Goal: Information Seeking & Learning: Understand process/instructions

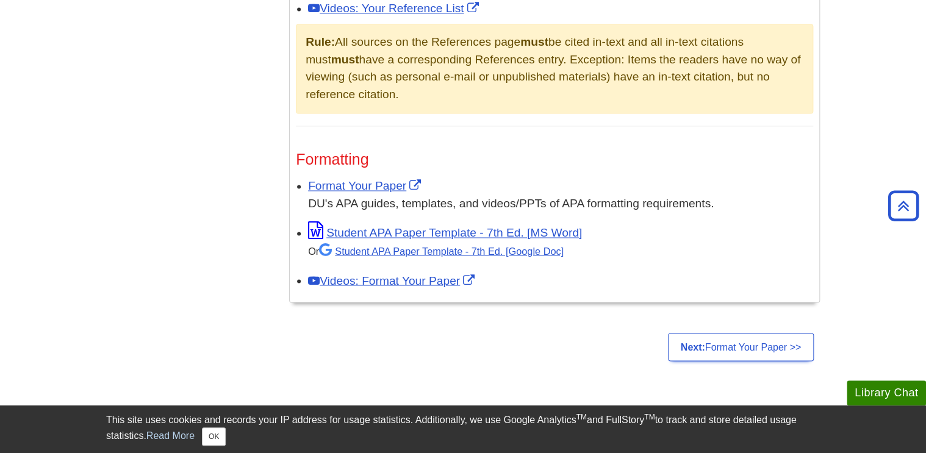
scroll to position [904, 0]
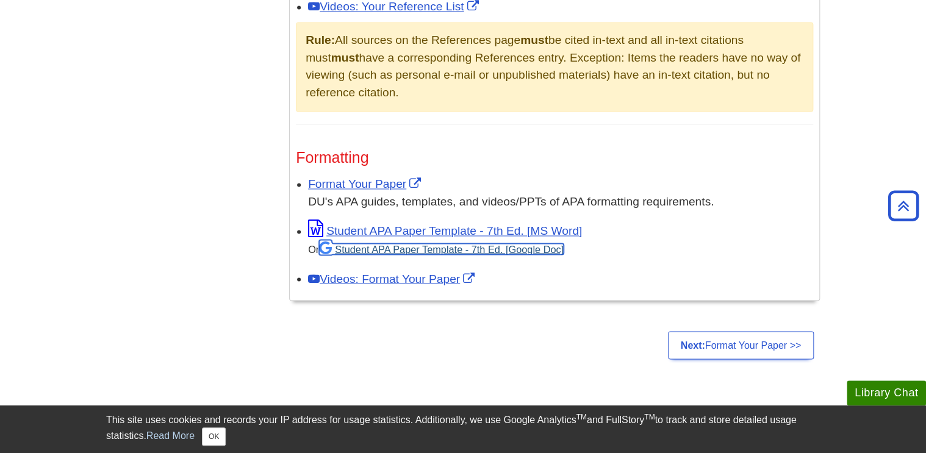
click at [446, 247] on link "Student APA Paper Template - 7th Ed. [Google Doc]" at bounding box center [441, 248] width 245 height 11
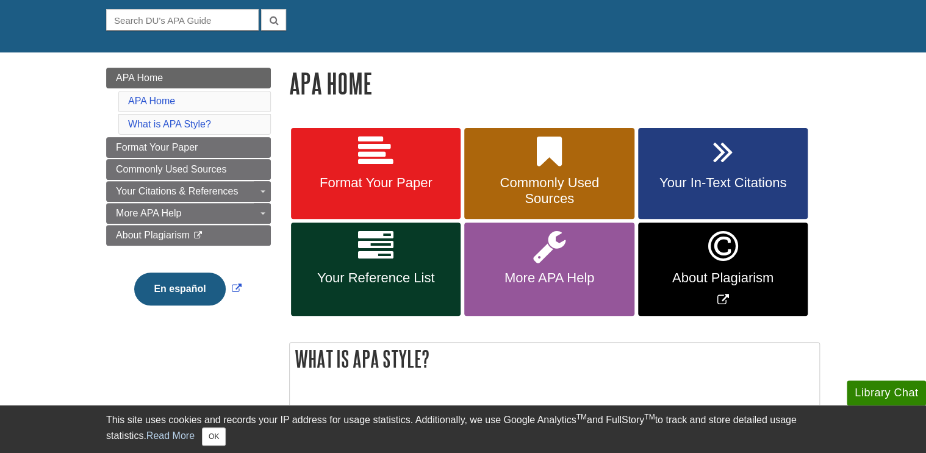
scroll to position [115, 0]
click at [598, 199] on span "Commonly Used Sources" at bounding box center [548, 191] width 151 height 32
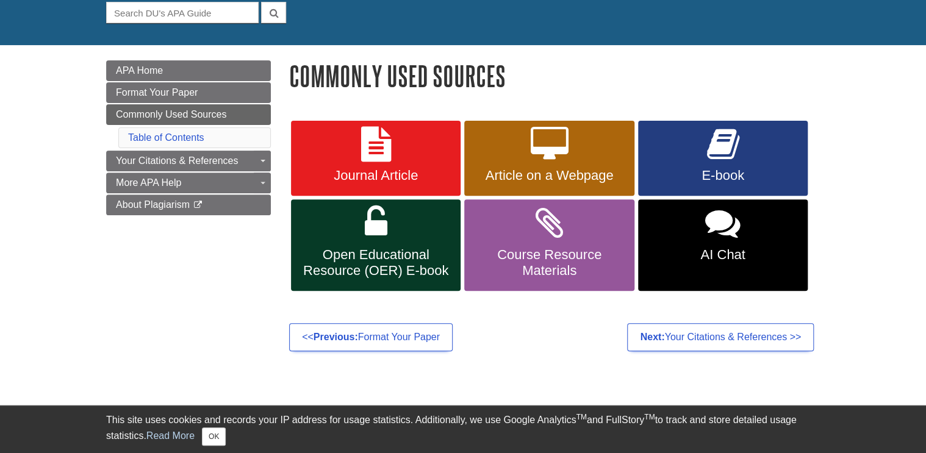
scroll to position [123, 0]
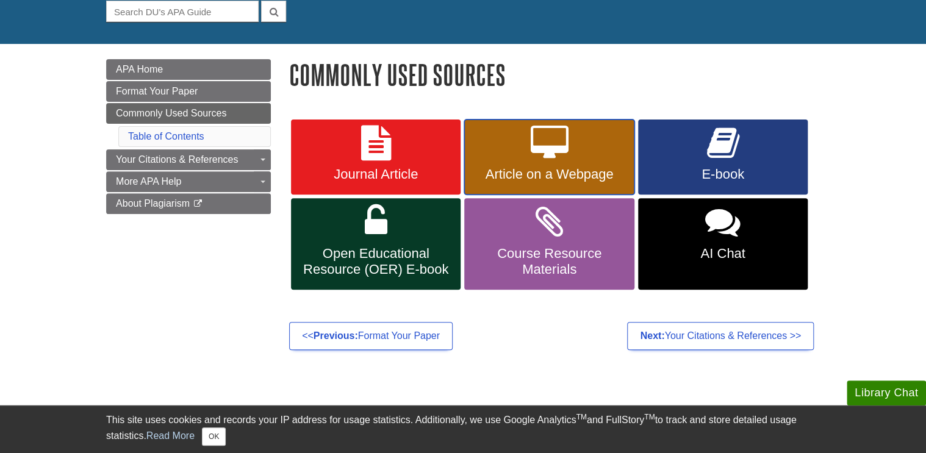
click at [587, 160] on link "Article on a Webpage" at bounding box center [549, 158] width 170 height 76
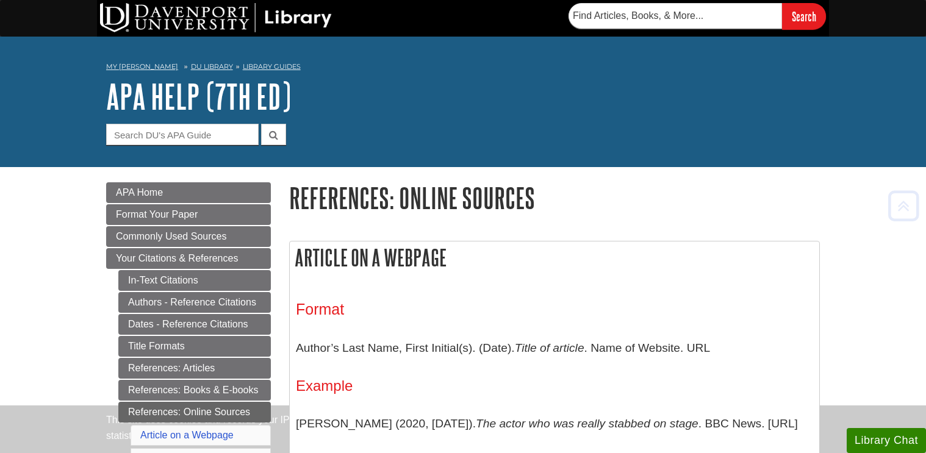
scroll to position [241, 0]
